Goal: Information Seeking & Learning: Learn about a topic

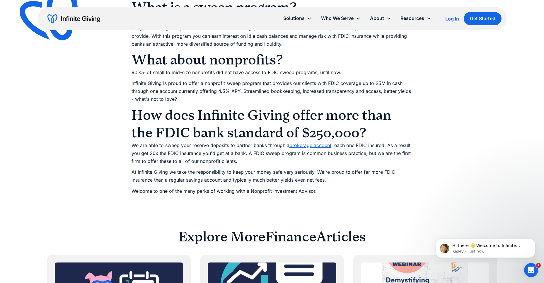
scroll to position [426, 0]
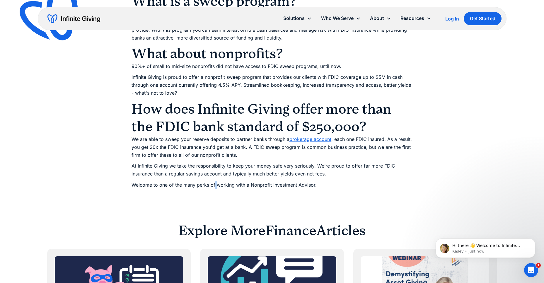
drag, startPoint x: 267, startPoint y: 174, endPoint x: 216, endPoint y: 182, distance: 51.2
click at [215, 182] on p "Welcome to one of the many perks of working with a Nonprofit Investment Advisor." at bounding box center [272, 185] width 281 height 8
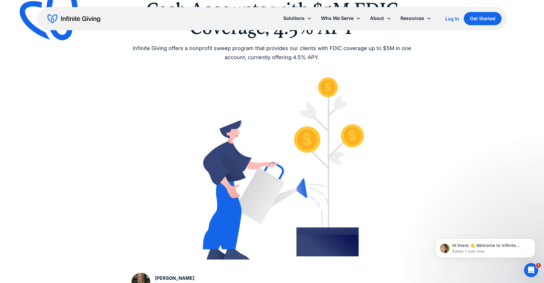
scroll to position [0, 0]
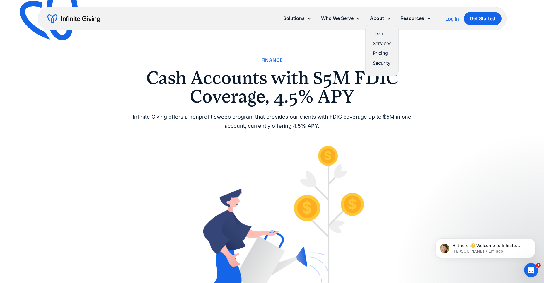
drag, startPoint x: 545, startPoint y: 49, endPoint x: 453, endPoint y: 97, distance: 104.4
drag, startPoint x: 261, startPoint y: 11, endPoint x: 299, endPoint y: 11, distance: 38.1
drag, startPoint x: 299, startPoint y: 11, endPoint x: 252, endPoint y: 34, distance: 52.8
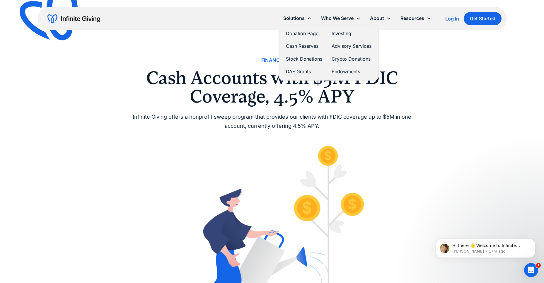
click at [338, 32] on link "Investing" at bounding box center [352, 34] width 40 height 8
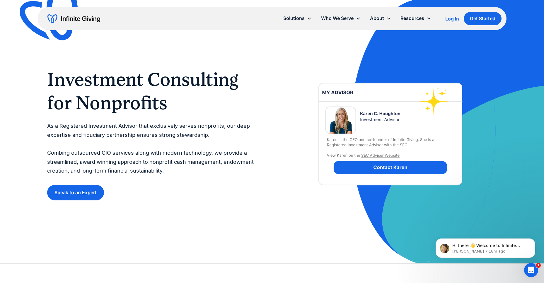
click at [228, 184] on div "Investment Consulting for Nonprofits As a Registered Investment Advisor that ex…" at bounding box center [153, 134] width 213 height 133
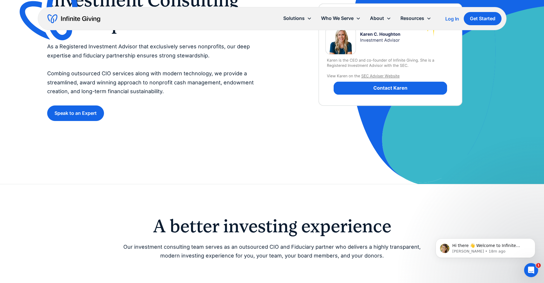
scroll to position [102, 0]
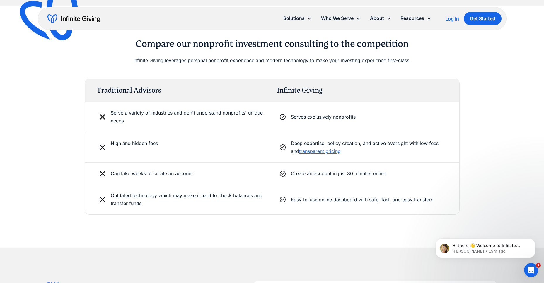
scroll to position [1394, 0]
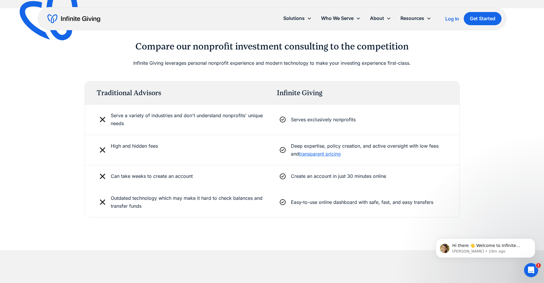
click at [517, 157] on div "Compare our nonprofit investment consulting to the competition Infinite Giving …" at bounding box center [272, 129] width 544 height 242
drag, startPoint x: 305, startPoint y: 181, endPoint x: 345, endPoint y: 181, distance: 39.5
click at [345, 181] on div "Can take weeks to create an account Create an account in just 30 minutes online" at bounding box center [272, 176] width 374 height 22
drag, startPoint x: 345, startPoint y: 181, endPoint x: 411, endPoint y: 171, distance: 67.0
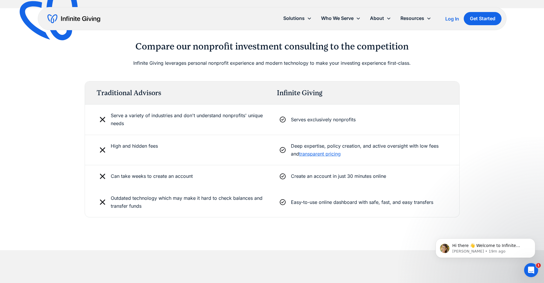
click at [411, 171] on div "Can take weeks to create an account Create an account in just 30 minutes online" at bounding box center [272, 176] width 374 height 22
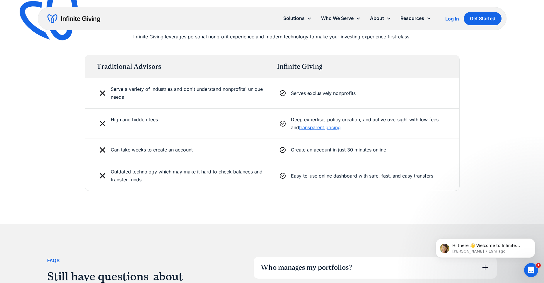
scroll to position [0, 0]
